Goal: Obtain resource: Download file/media

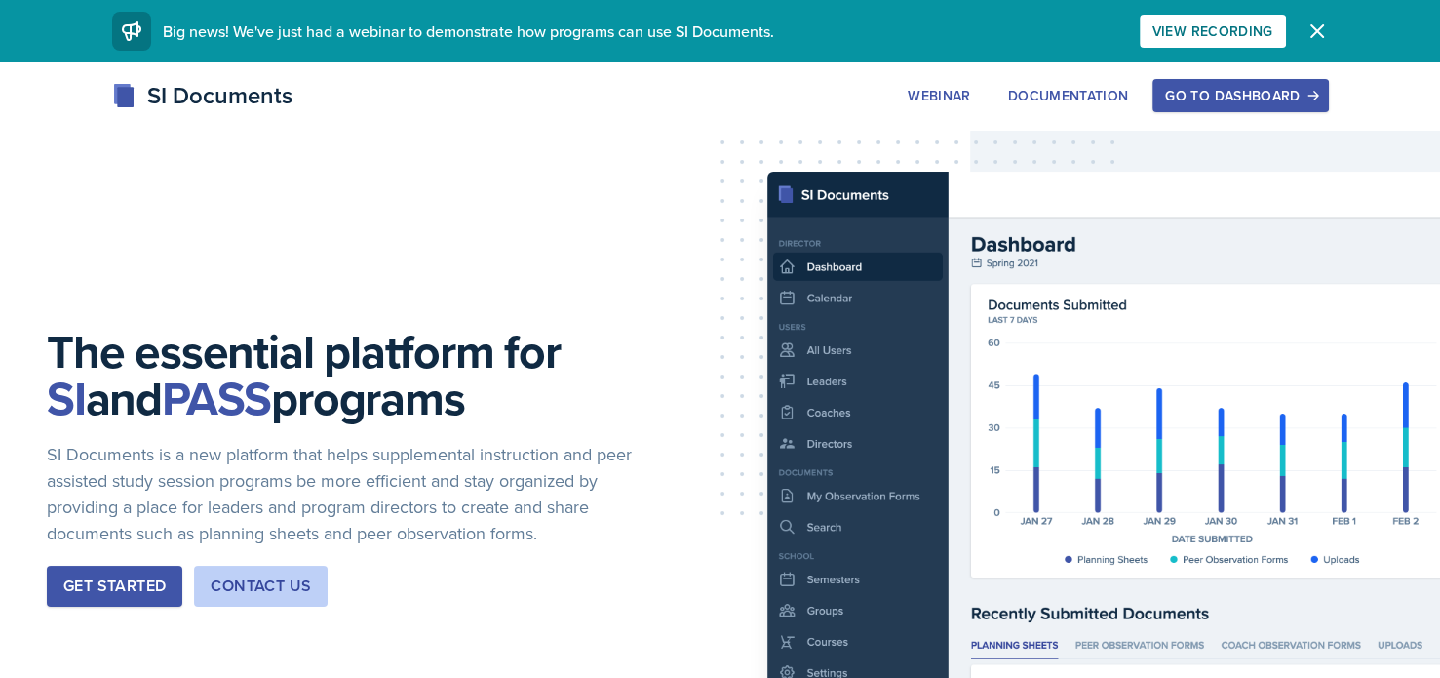
click at [1191, 83] on button "Go to Dashboard" at bounding box center [1241, 95] width 176 height 33
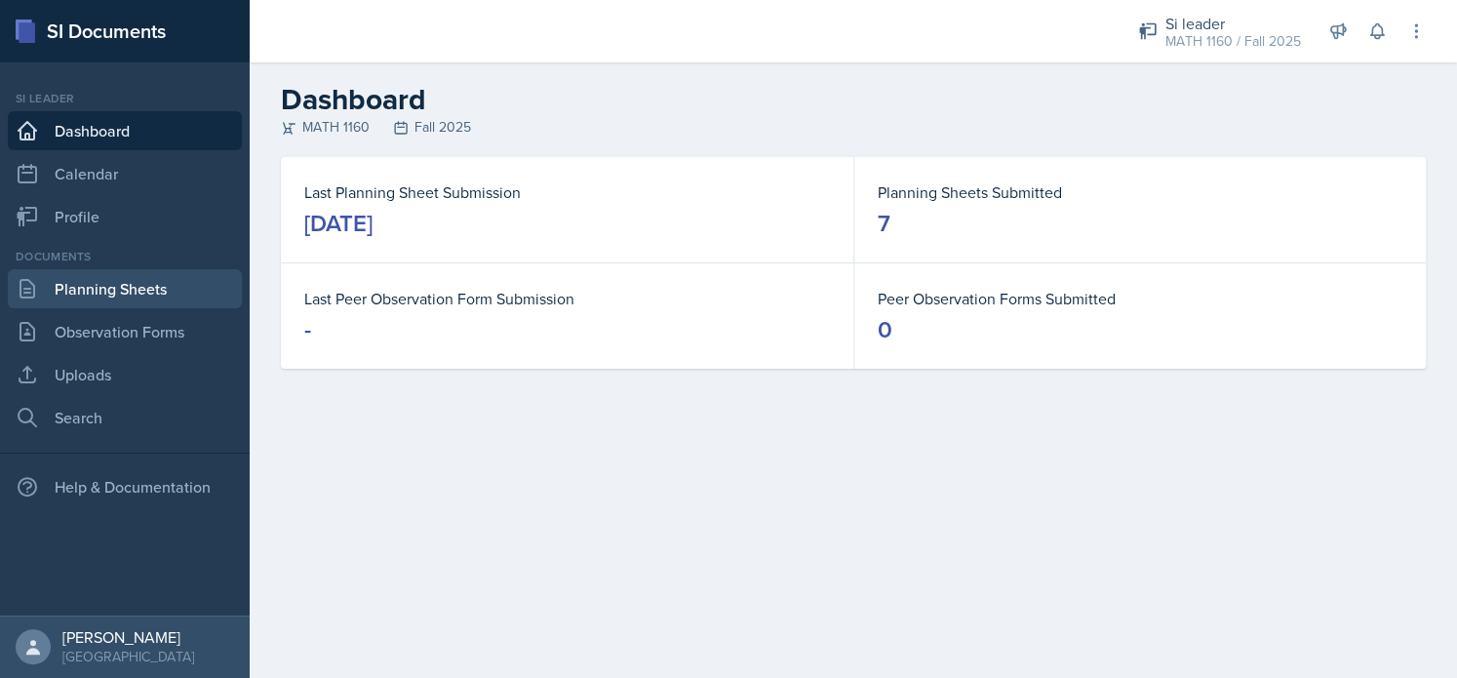
click at [70, 290] on link "Planning Sheets" at bounding box center [125, 288] width 234 height 39
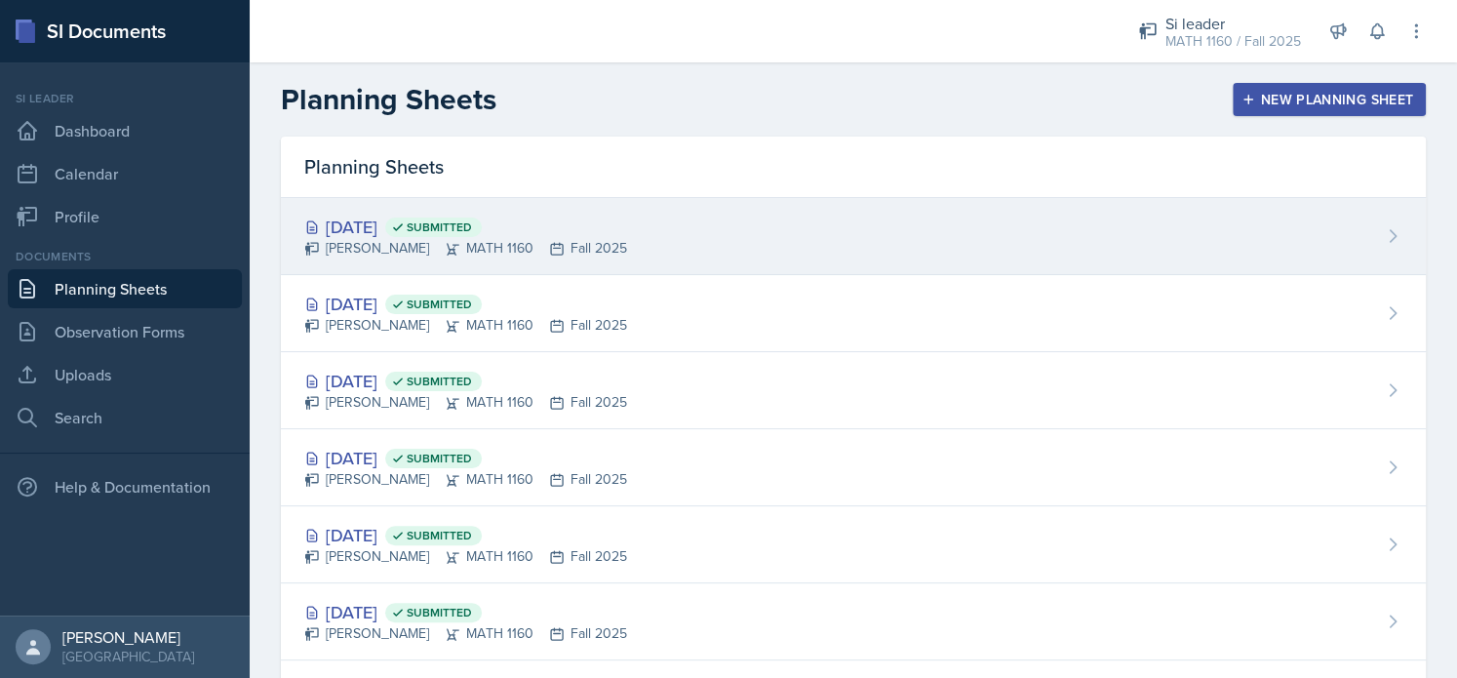
click at [482, 232] on span "Submitted" at bounding box center [433, 227] width 97 height 20
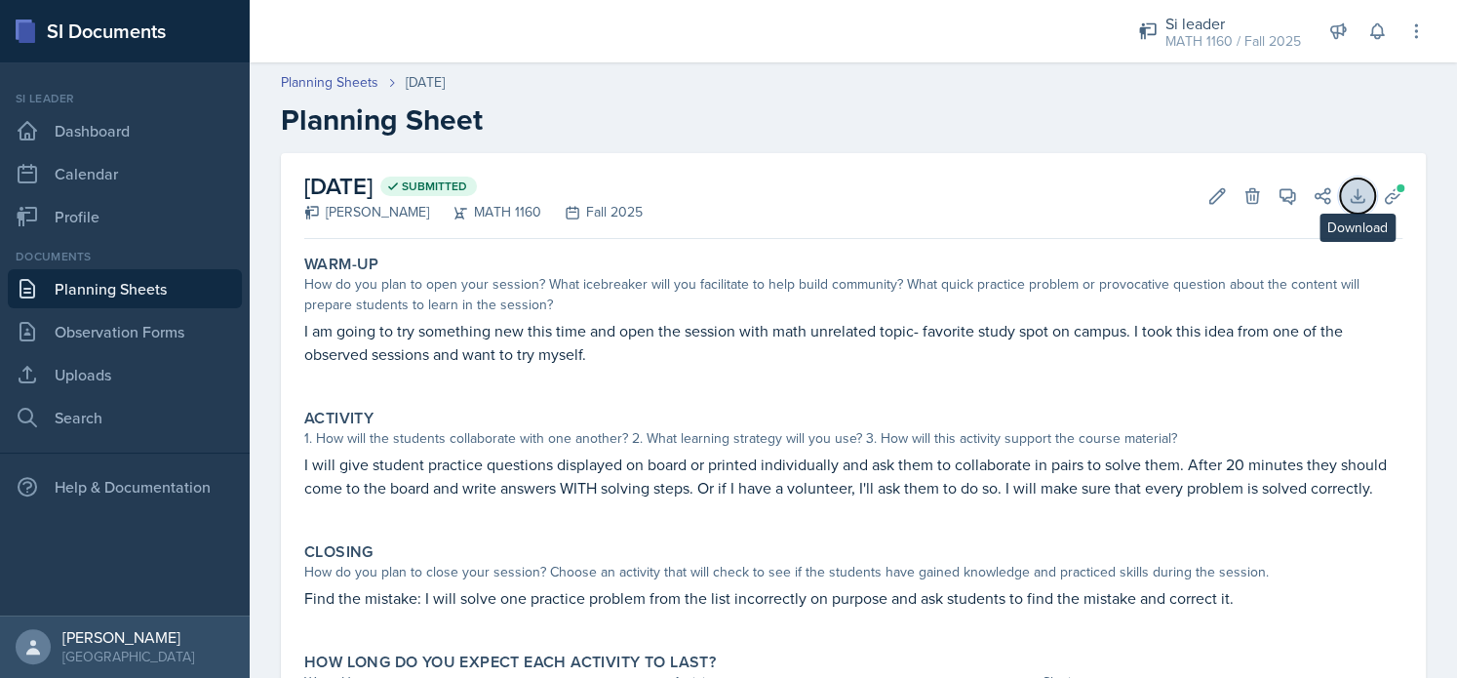
click at [1343, 206] on button "Download" at bounding box center [1357, 195] width 35 height 35
click at [1375, 183] on button "Uploads" at bounding box center [1392, 195] width 35 height 35
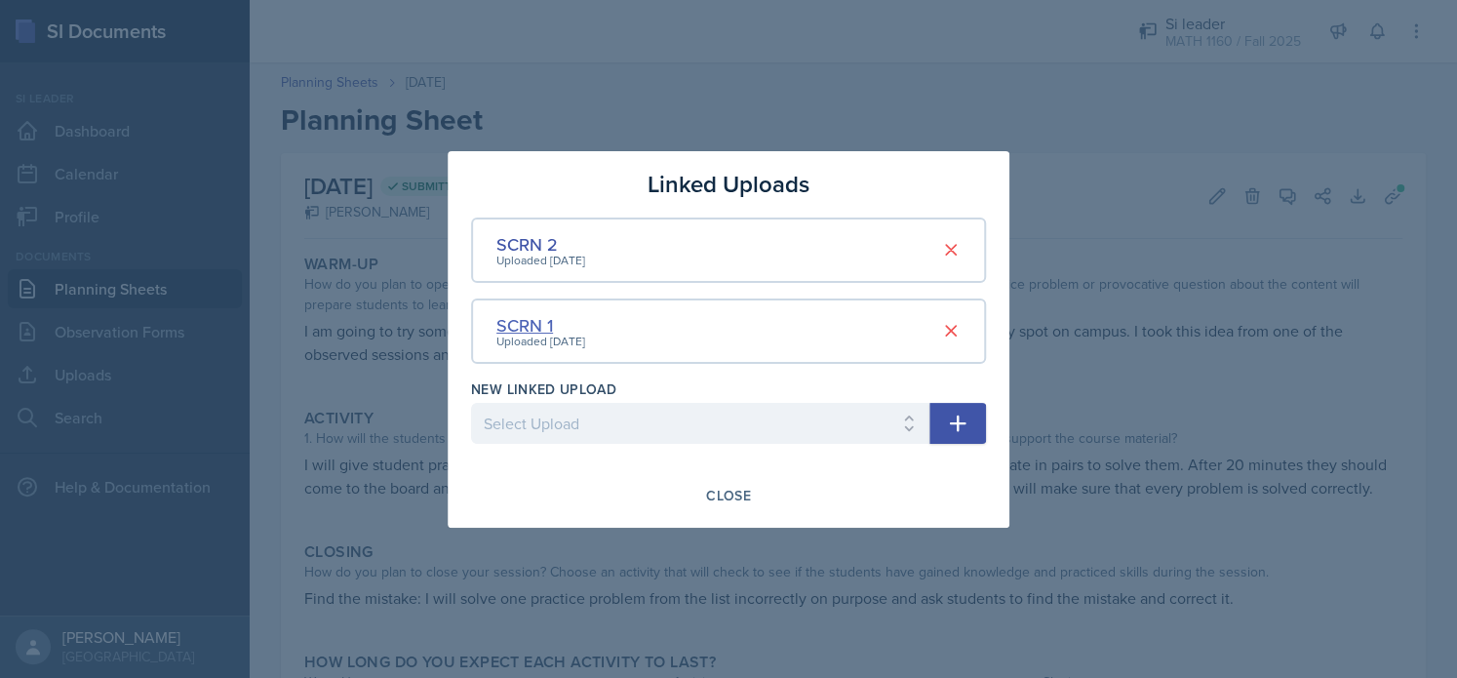
click at [533, 322] on div "SCRN 1" at bounding box center [540, 325] width 89 height 26
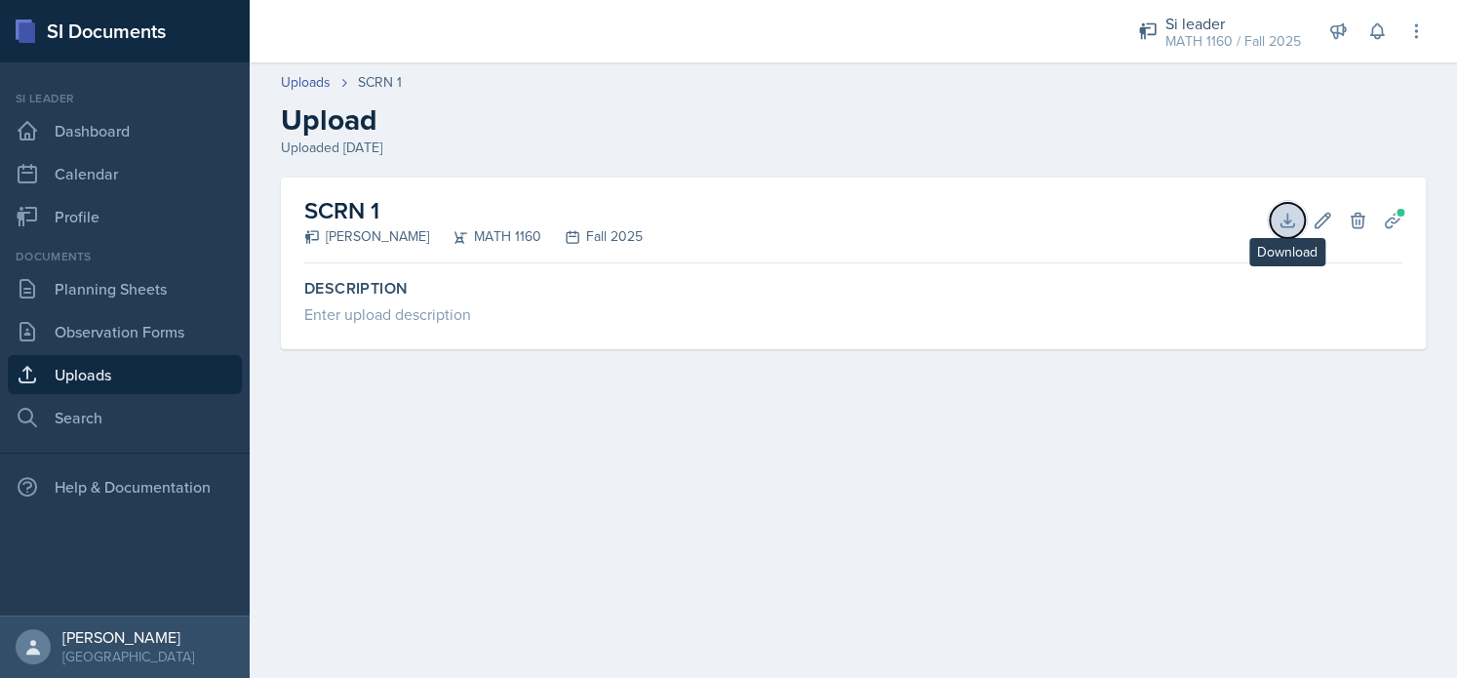
click at [1290, 229] on icon at bounding box center [1288, 221] width 20 height 20
click at [1399, 207] on span at bounding box center [1401, 213] width 12 height 12
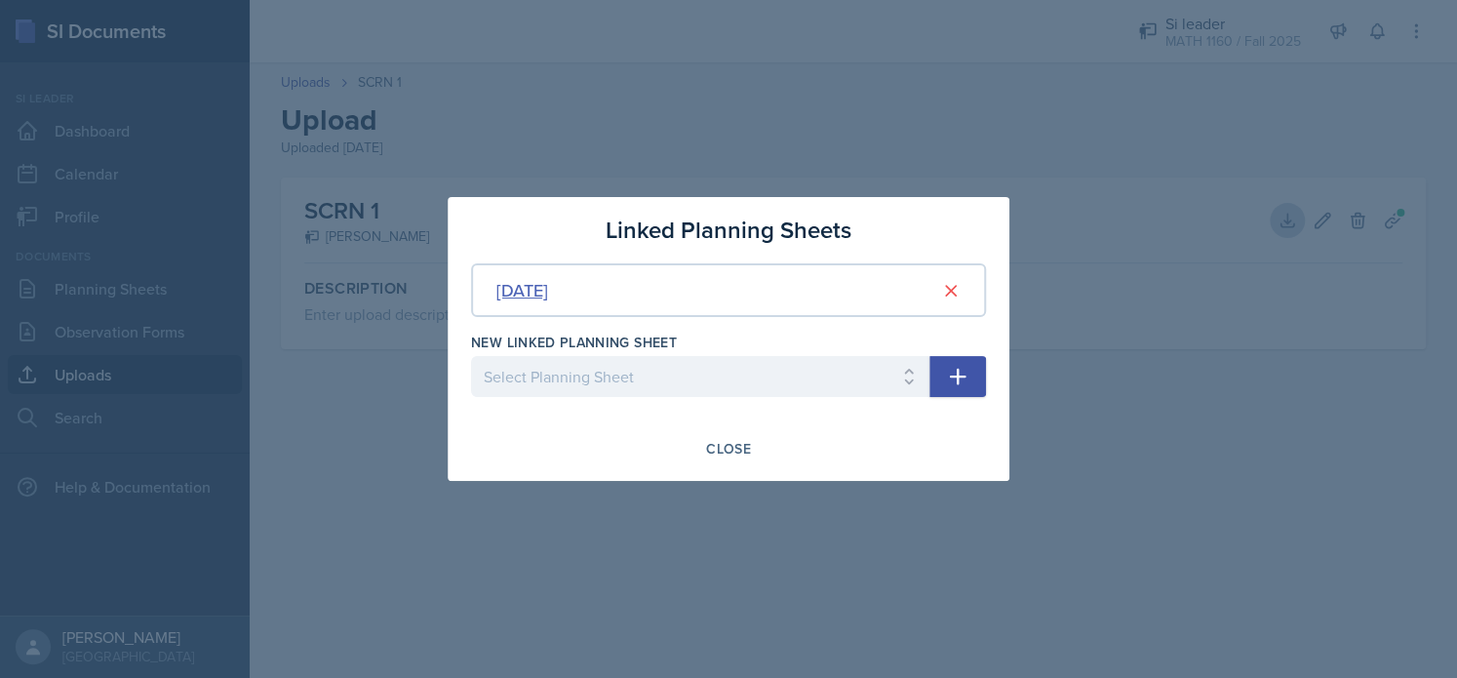
click at [548, 295] on div "[DATE]" at bounding box center [522, 290] width 52 height 26
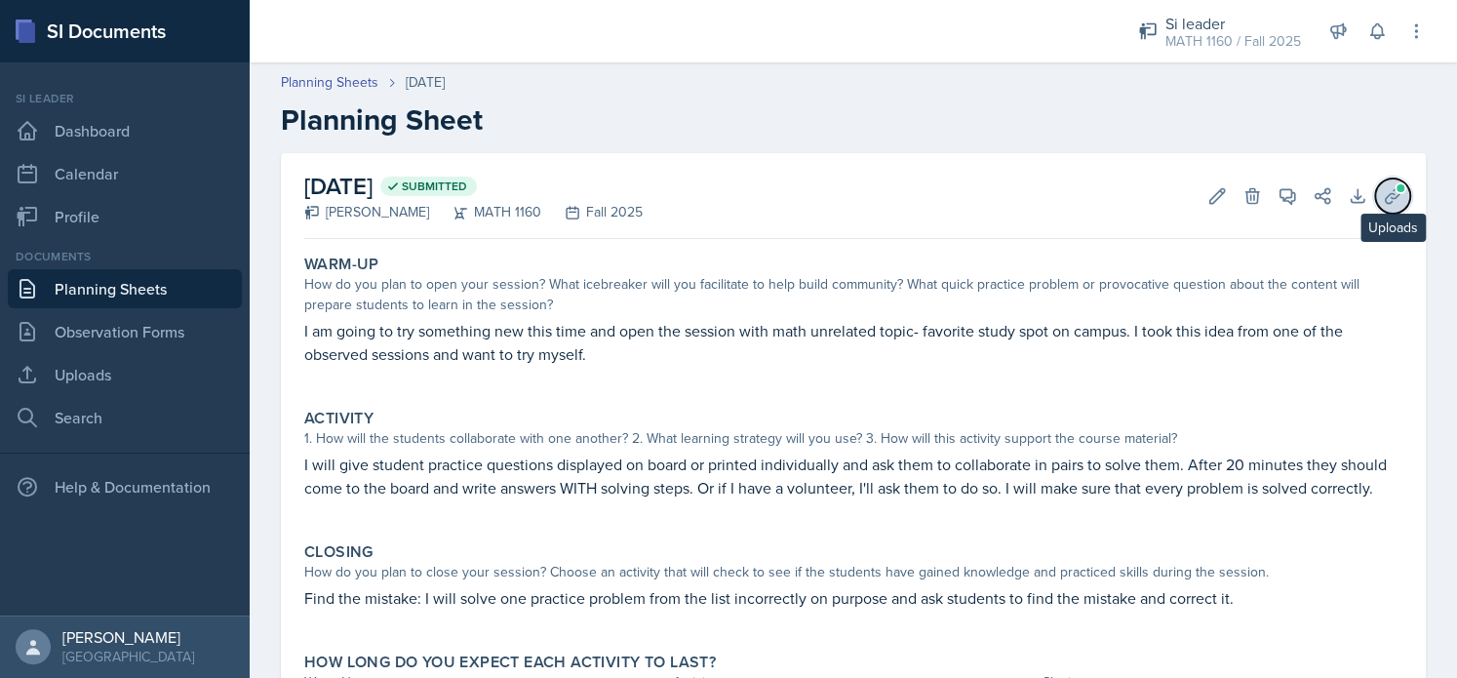
click at [1383, 195] on icon at bounding box center [1393, 196] width 20 height 20
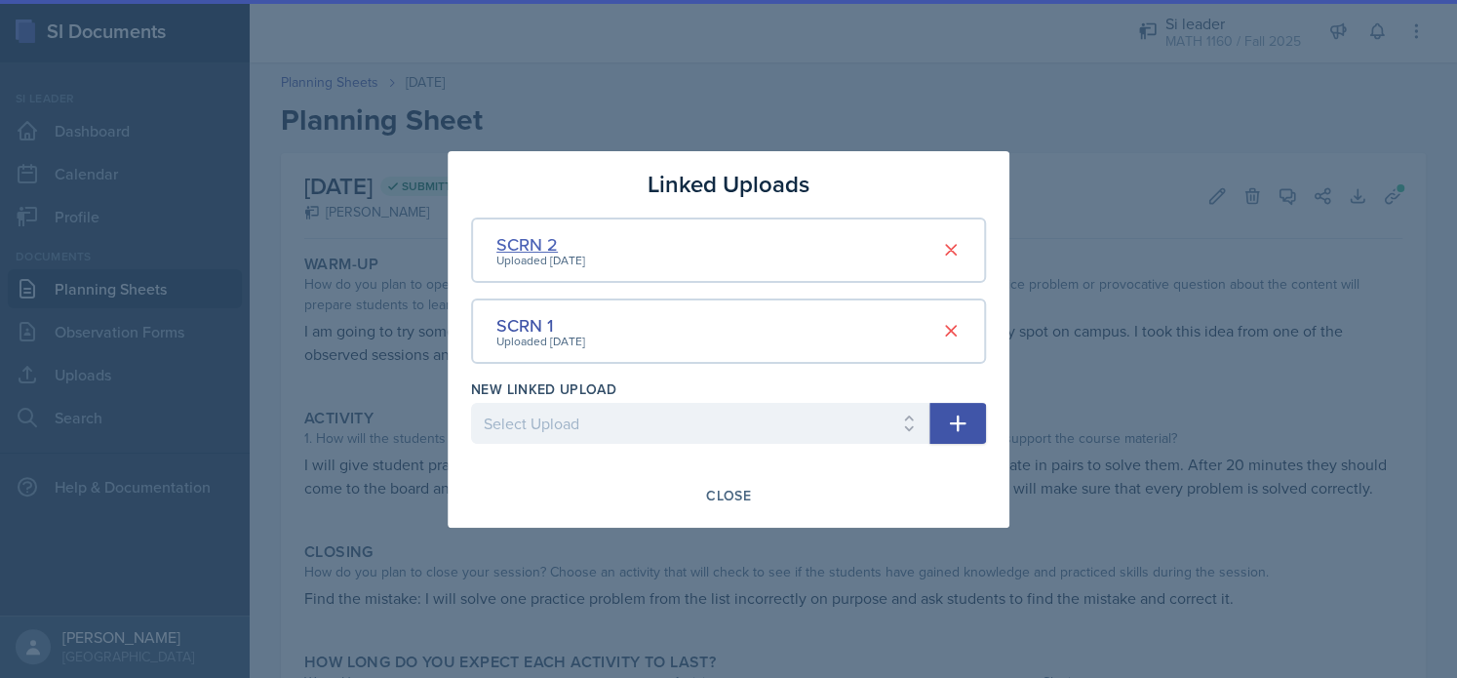
click at [528, 251] on div "SCRN 2" at bounding box center [540, 244] width 89 height 26
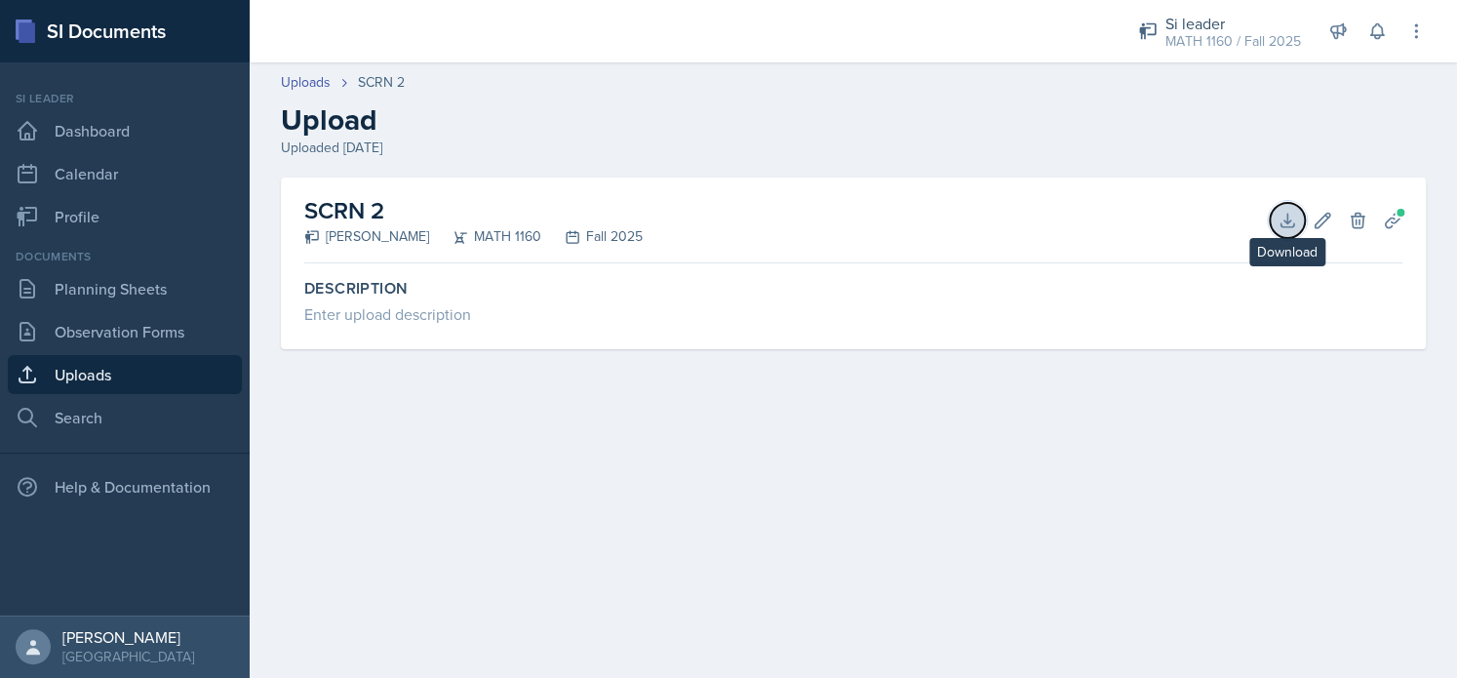
click at [1286, 209] on button "Download" at bounding box center [1287, 220] width 35 height 35
